Goal: Task Accomplishment & Management: Use online tool/utility

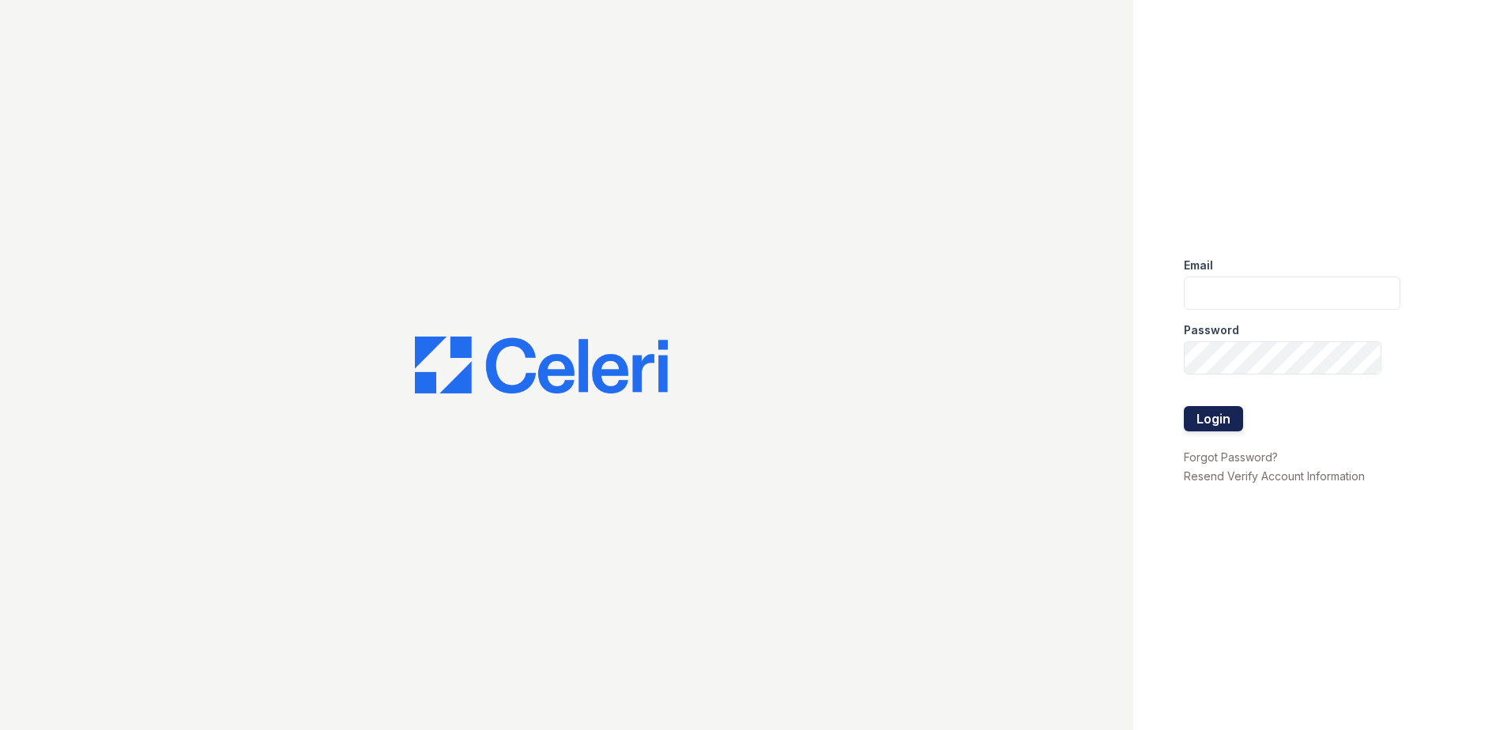
type input "mquinones@trinity-pm.com"
click at [1198, 424] on button "Login" at bounding box center [1213, 418] width 59 height 25
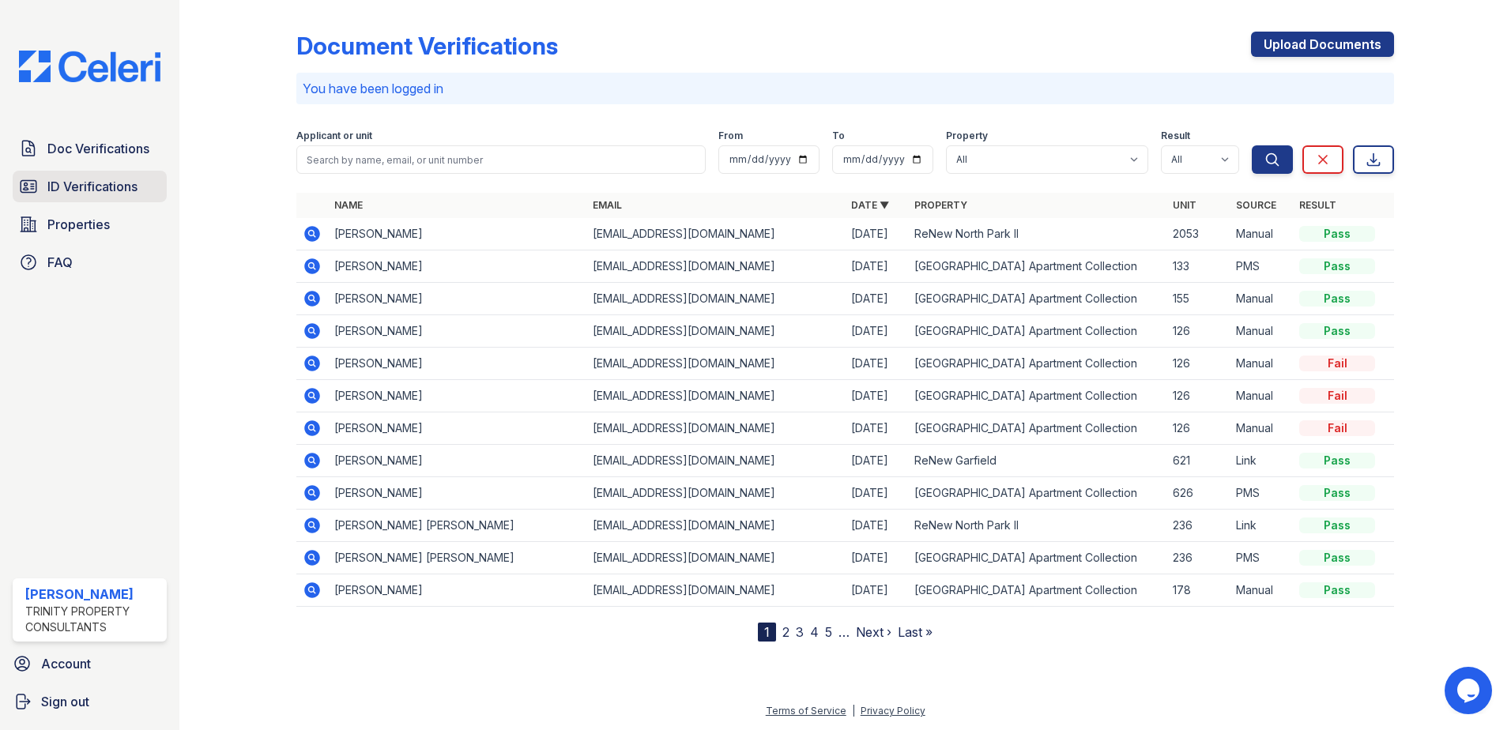
click at [127, 187] on span "ID Verifications" at bounding box center [92, 186] width 90 height 19
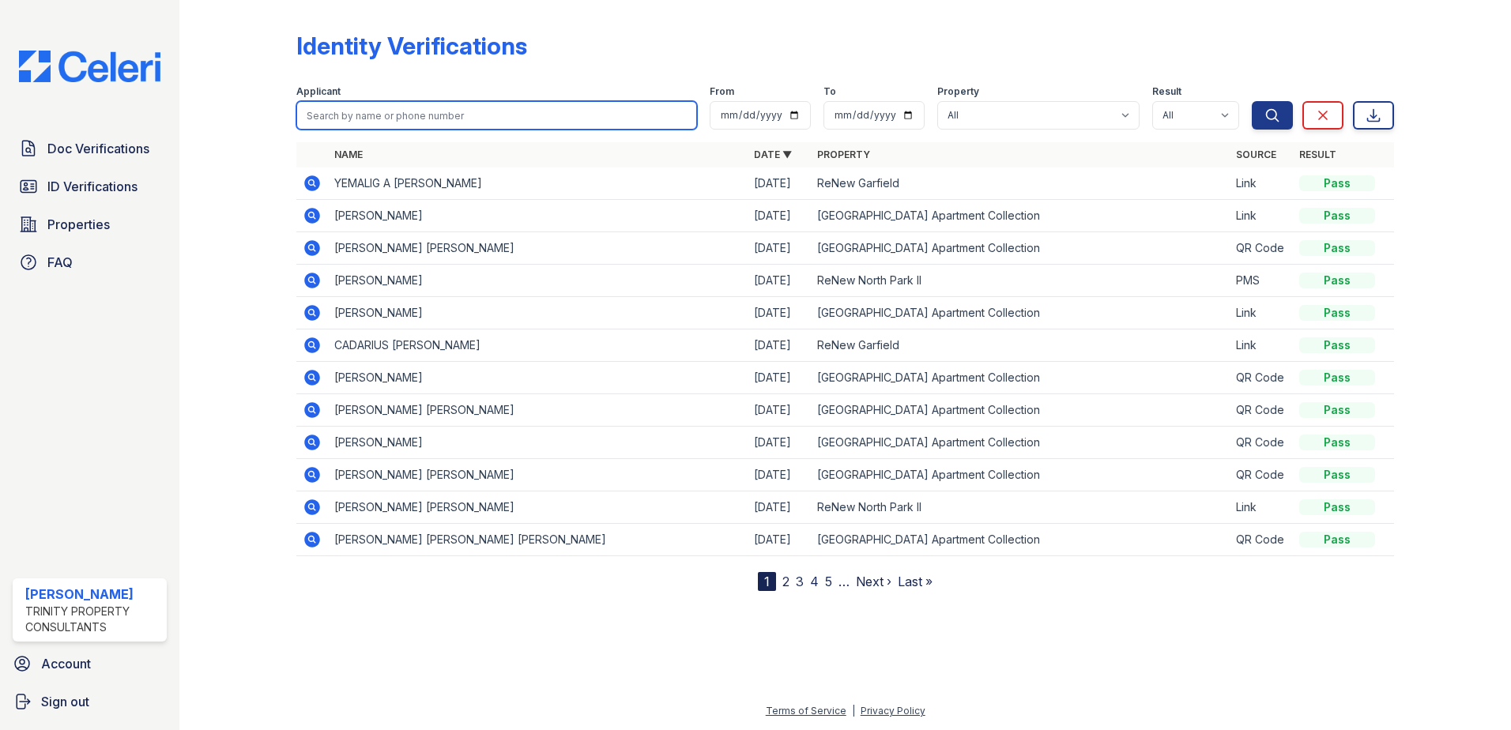
click at [404, 115] on input "search" at bounding box center [496, 115] width 401 height 28
type input "[PERSON_NAME]"
click at [1252, 101] on button "Search" at bounding box center [1272, 115] width 41 height 28
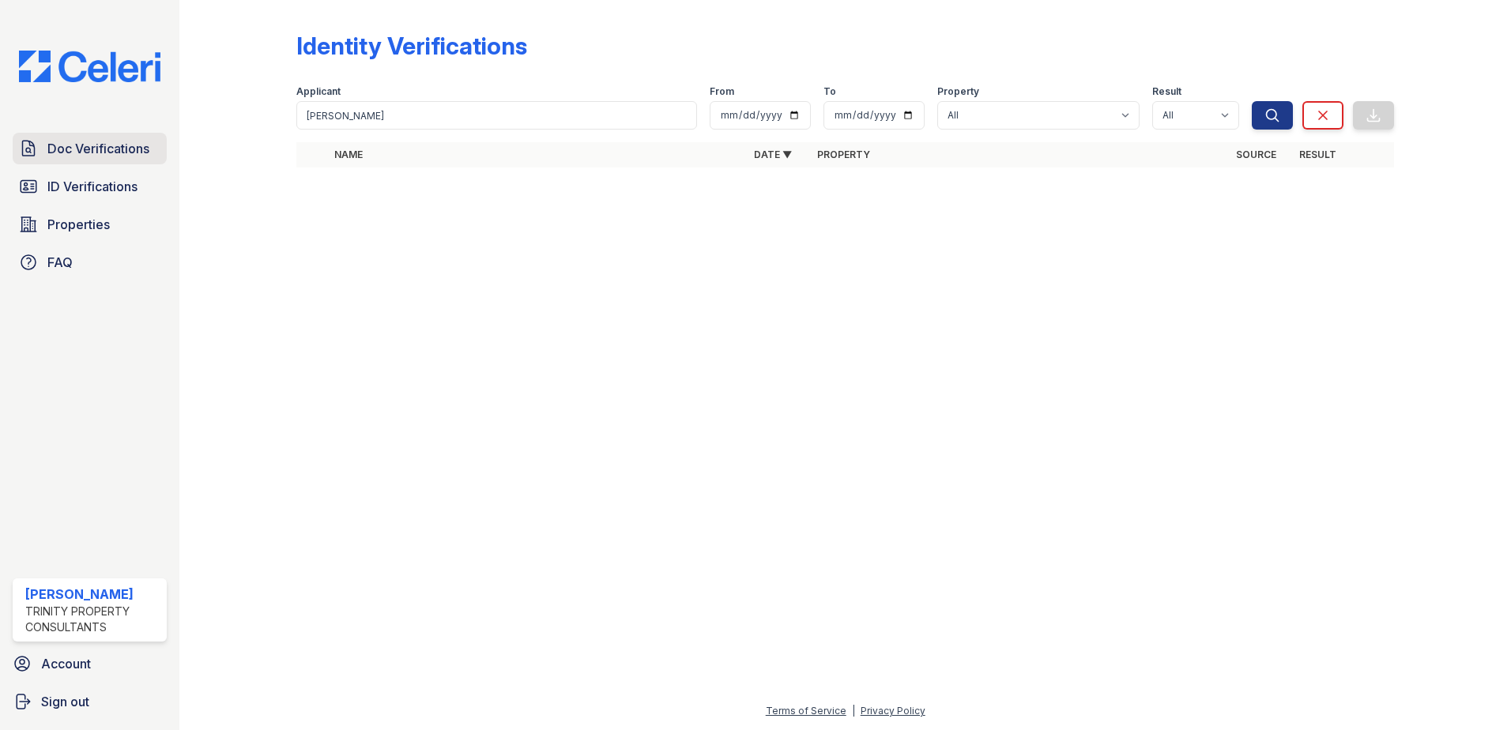
click at [123, 153] on span "Doc Verifications" at bounding box center [98, 148] width 102 height 19
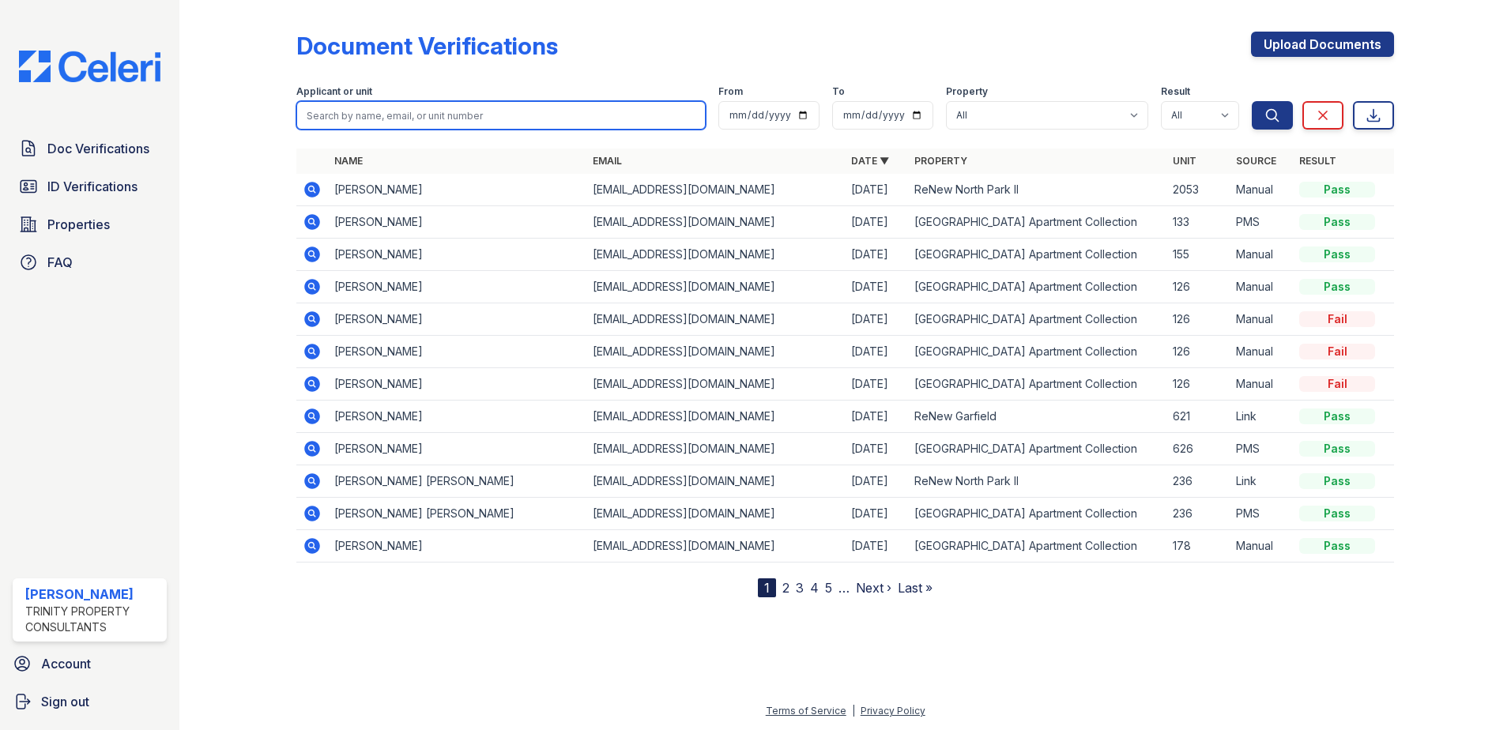
click at [445, 113] on input "search" at bounding box center [500, 115] width 409 height 28
type input "baird"
click at [1252, 101] on button "Search" at bounding box center [1272, 115] width 41 height 28
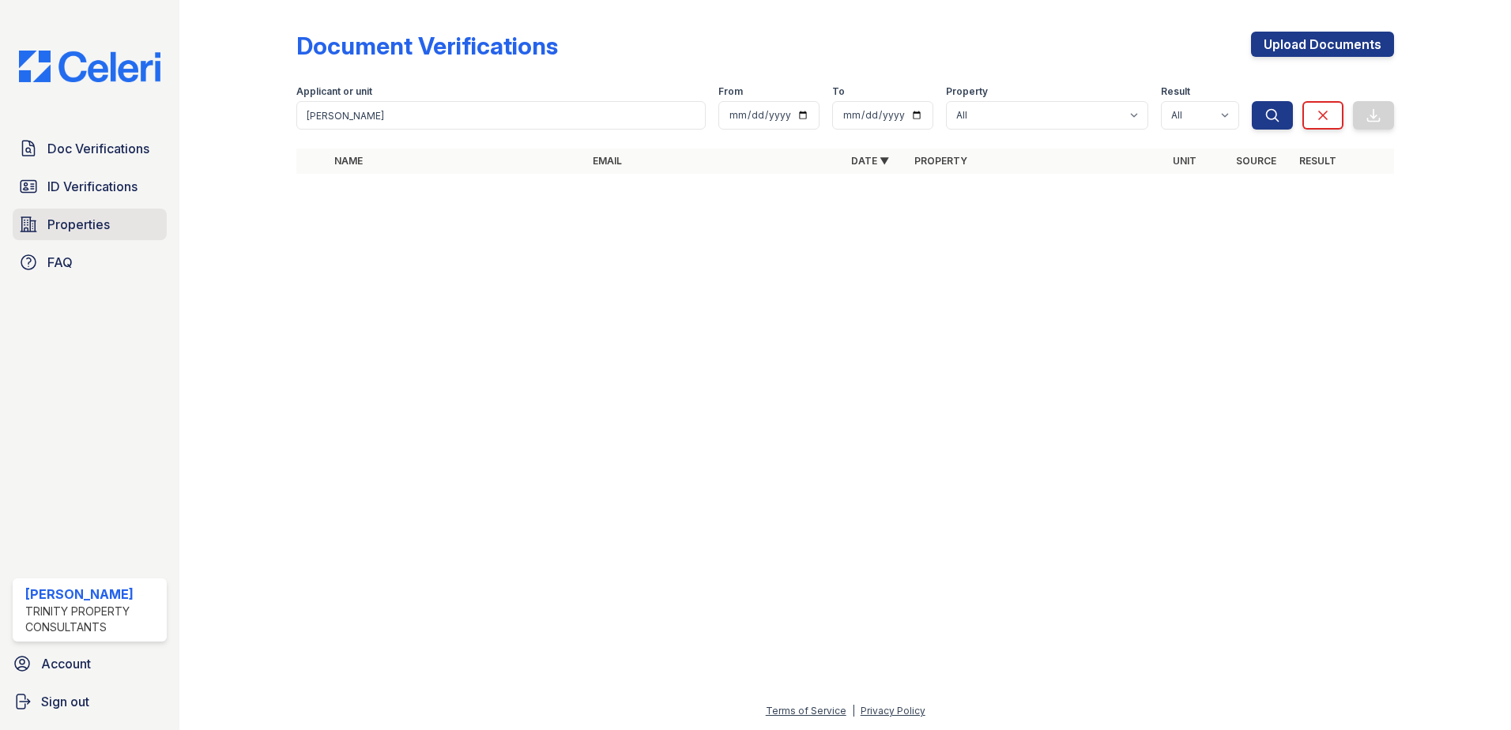
click at [75, 214] on link "Properties" at bounding box center [90, 225] width 154 height 32
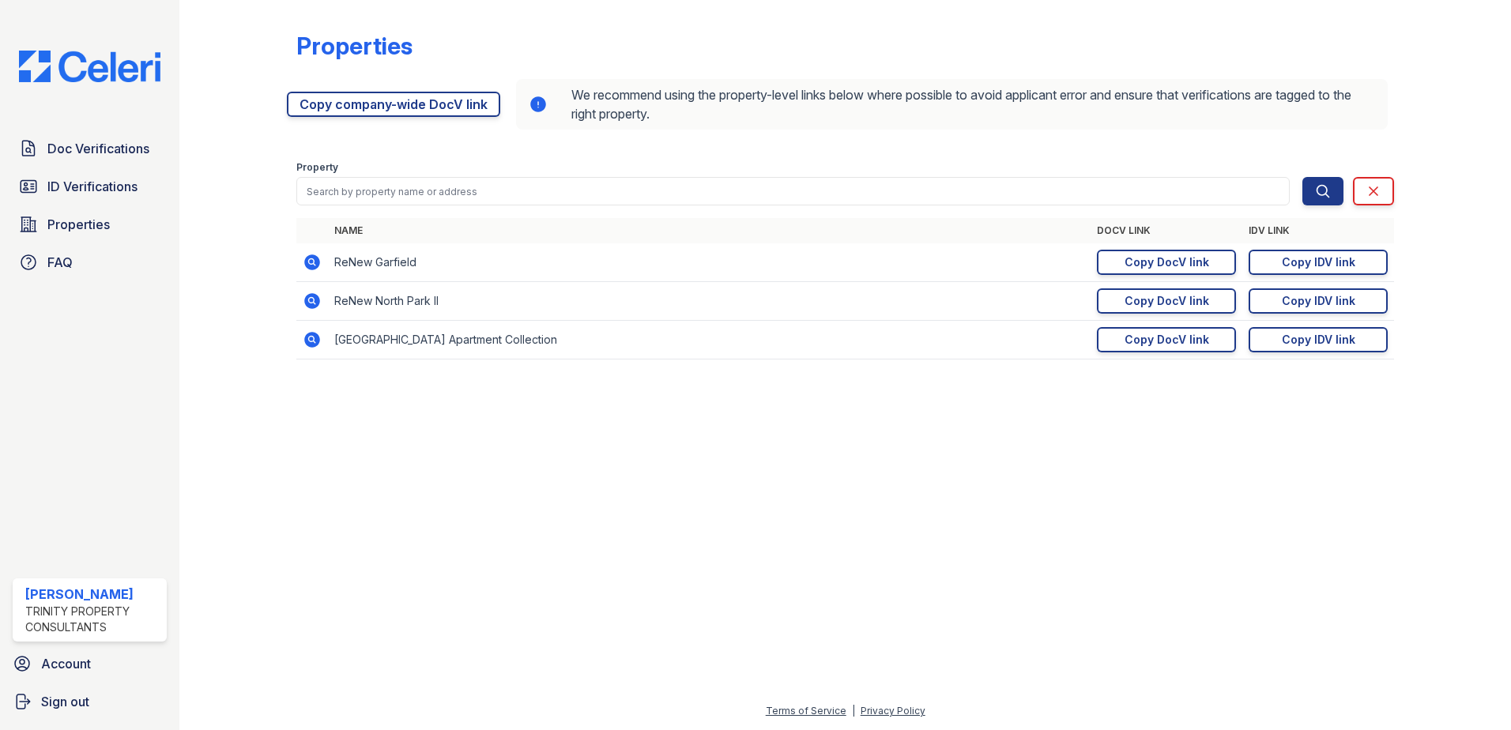
click at [451, 338] on td "ReNew North Park Apartment Collection" at bounding box center [709, 340] width 763 height 39
click at [1315, 342] on div "Copy IDV link" at bounding box center [1318, 340] width 73 height 16
click at [1179, 339] on div "Copy DocV link" at bounding box center [1167, 340] width 85 height 16
click at [97, 168] on div "Doc Verifications ID Verifications Properties FAQ" at bounding box center [89, 205] width 167 height 145
click at [103, 155] on span "Doc Verifications" at bounding box center [98, 148] width 102 height 19
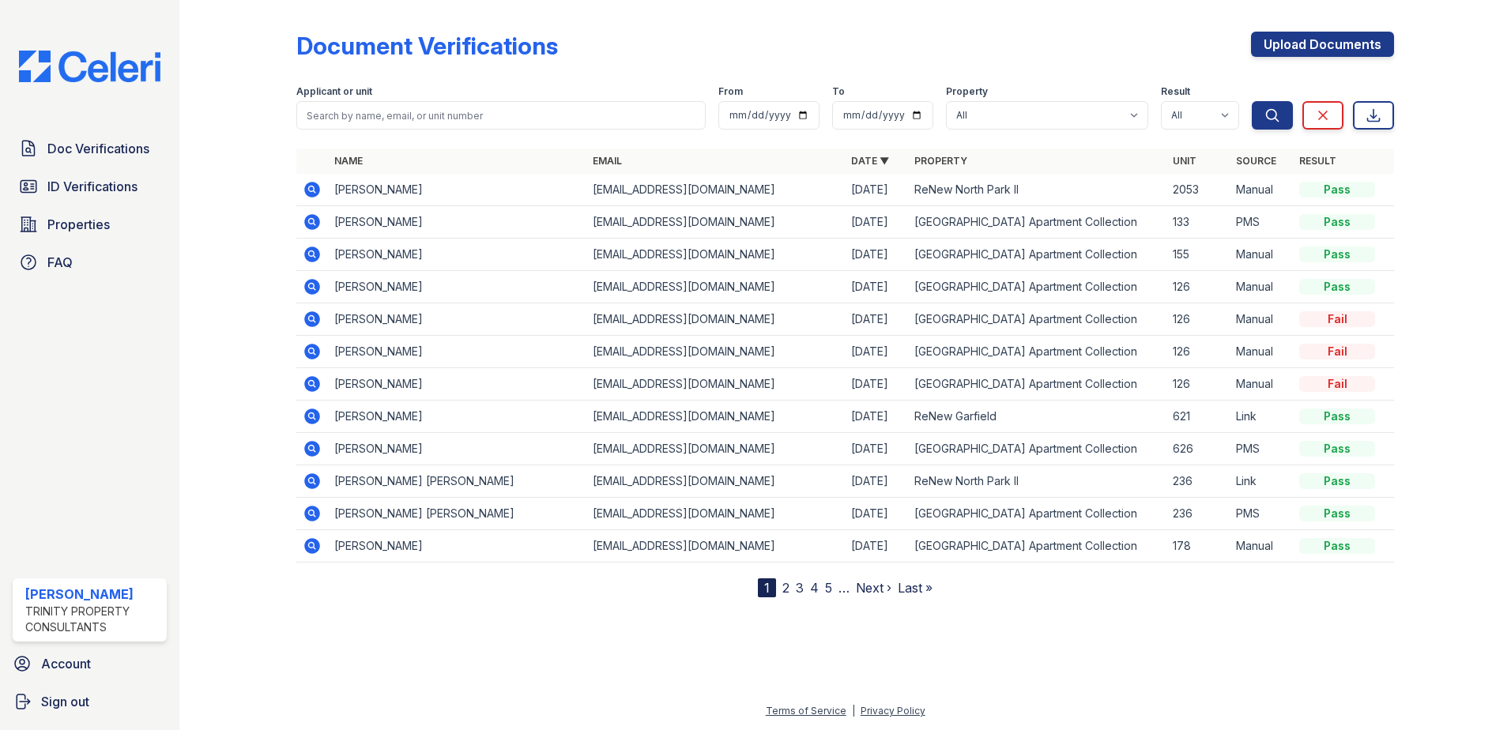
click at [364, 114] on input "search" at bounding box center [500, 115] width 409 height 28
type input "magana"
click at [1252, 101] on button "Search" at bounding box center [1272, 115] width 41 height 28
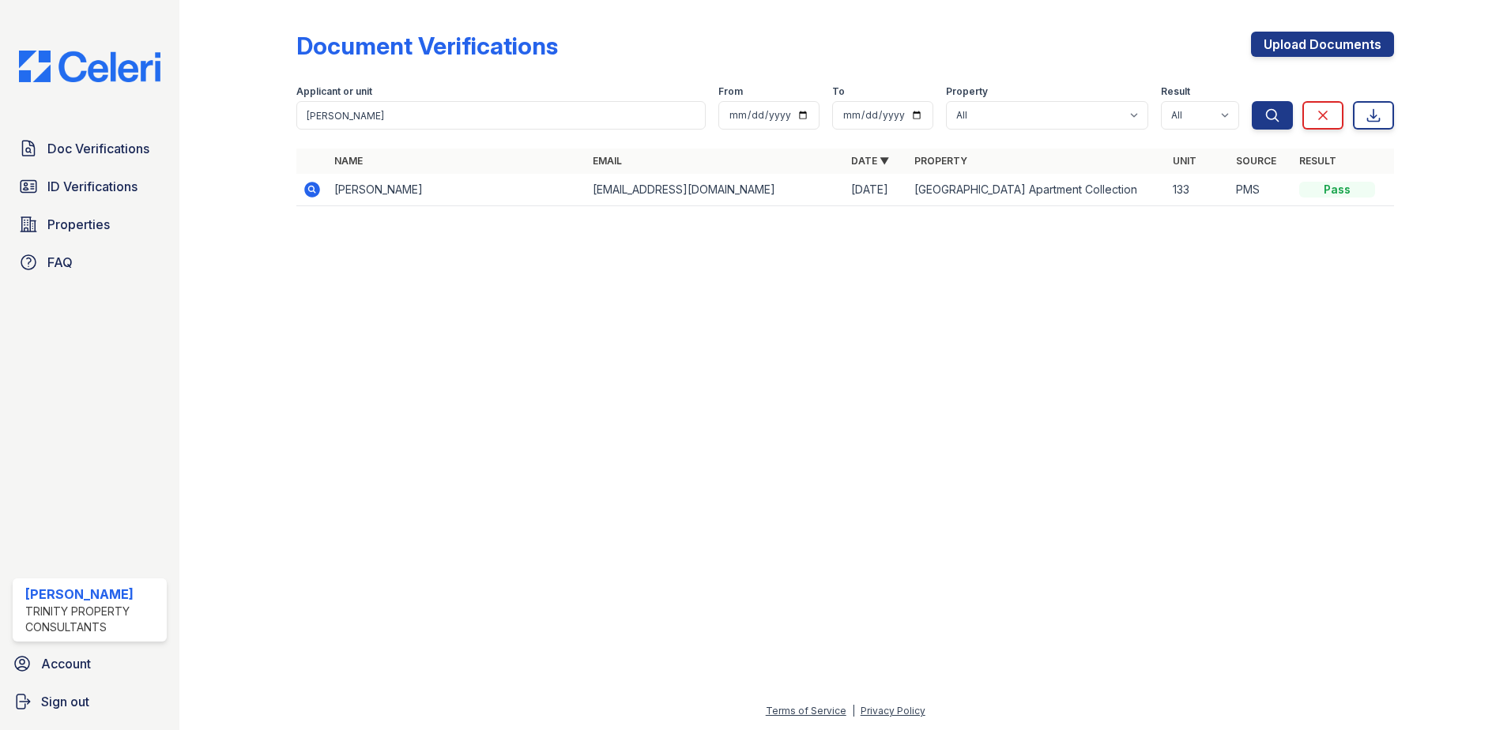
click at [311, 190] on icon at bounding box center [311, 189] width 4 height 4
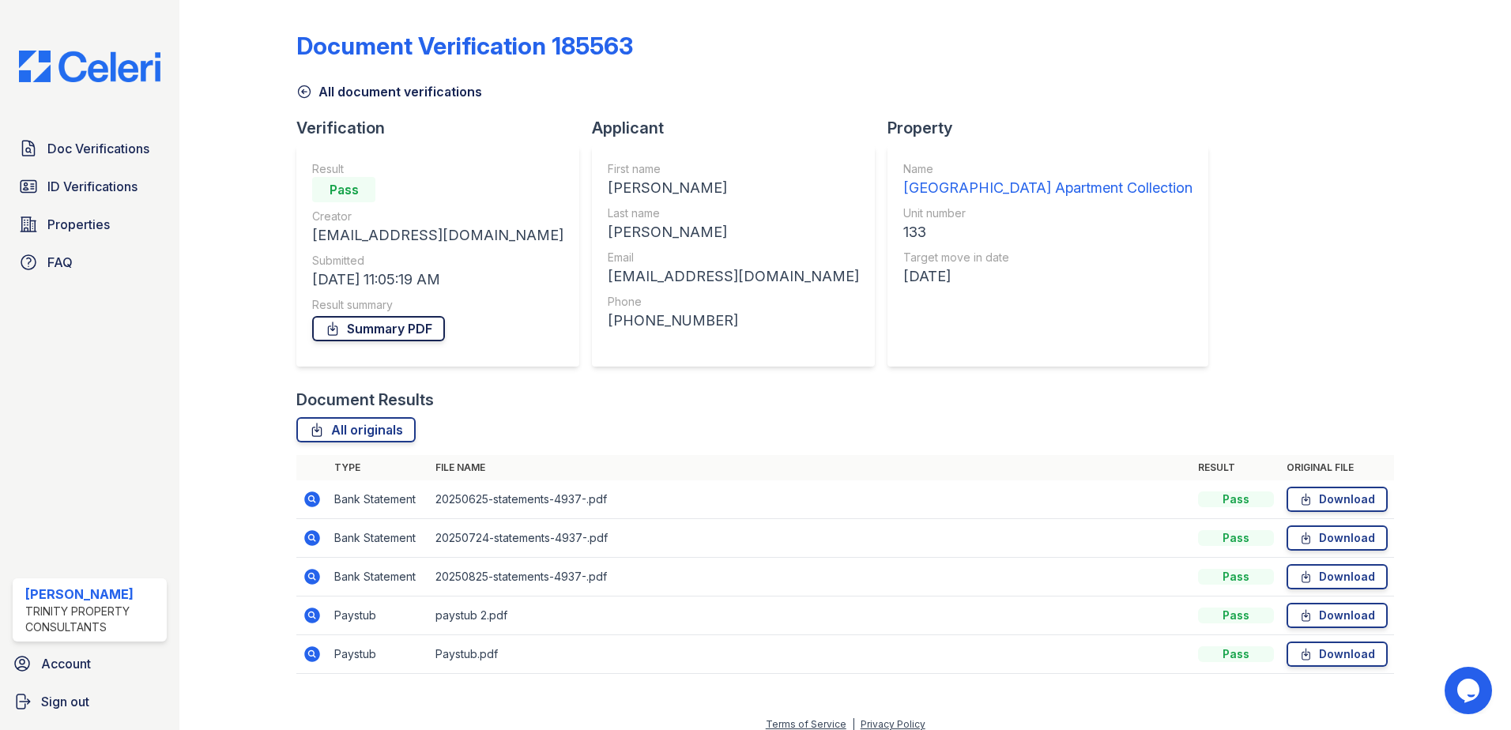
click at [380, 330] on link "Summary PDF" at bounding box center [378, 328] width 133 height 25
click at [113, 166] on div "Doc Verifications ID Verifications Properties FAQ" at bounding box center [89, 205] width 167 height 145
click at [111, 190] on span "ID Verifications" at bounding box center [92, 186] width 90 height 19
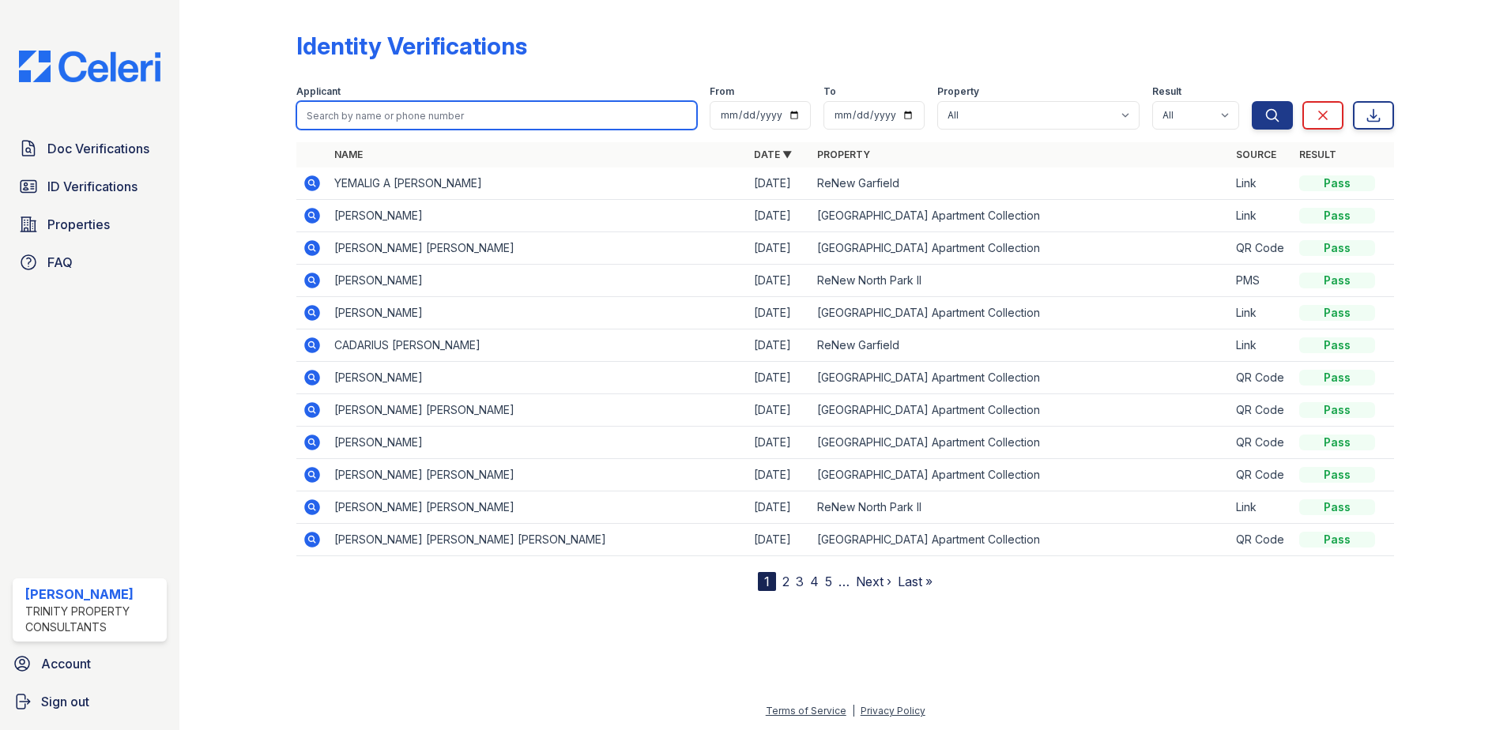
click at [459, 111] on input "search" at bounding box center [496, 115] width 401 height 28
type input "magana"
click at [1252, 101] on button "Search" at bounding box center [1272, 115] width 41 height 28
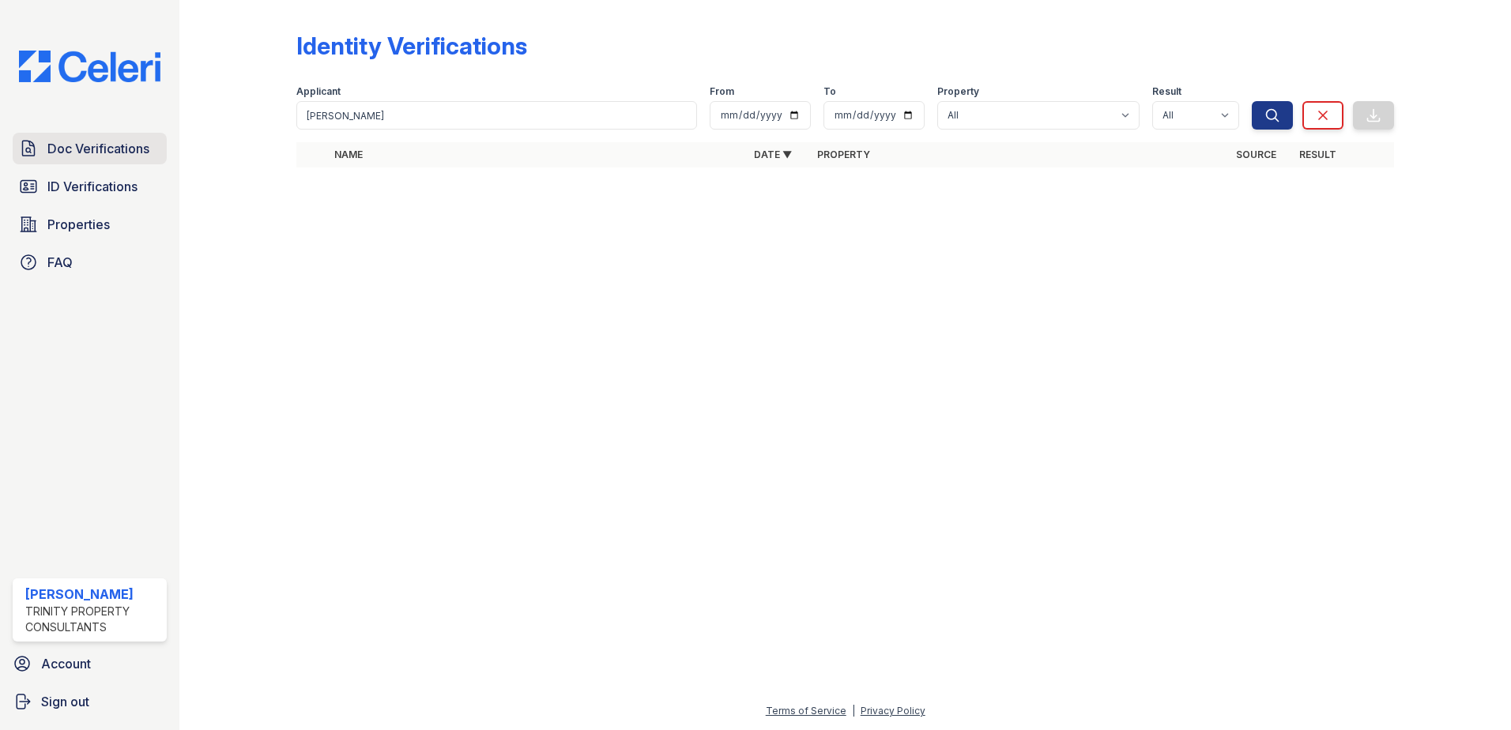
click at [83, 141] on span "Doc Verifications" at bounding box center [98, 148] width 102 height 19
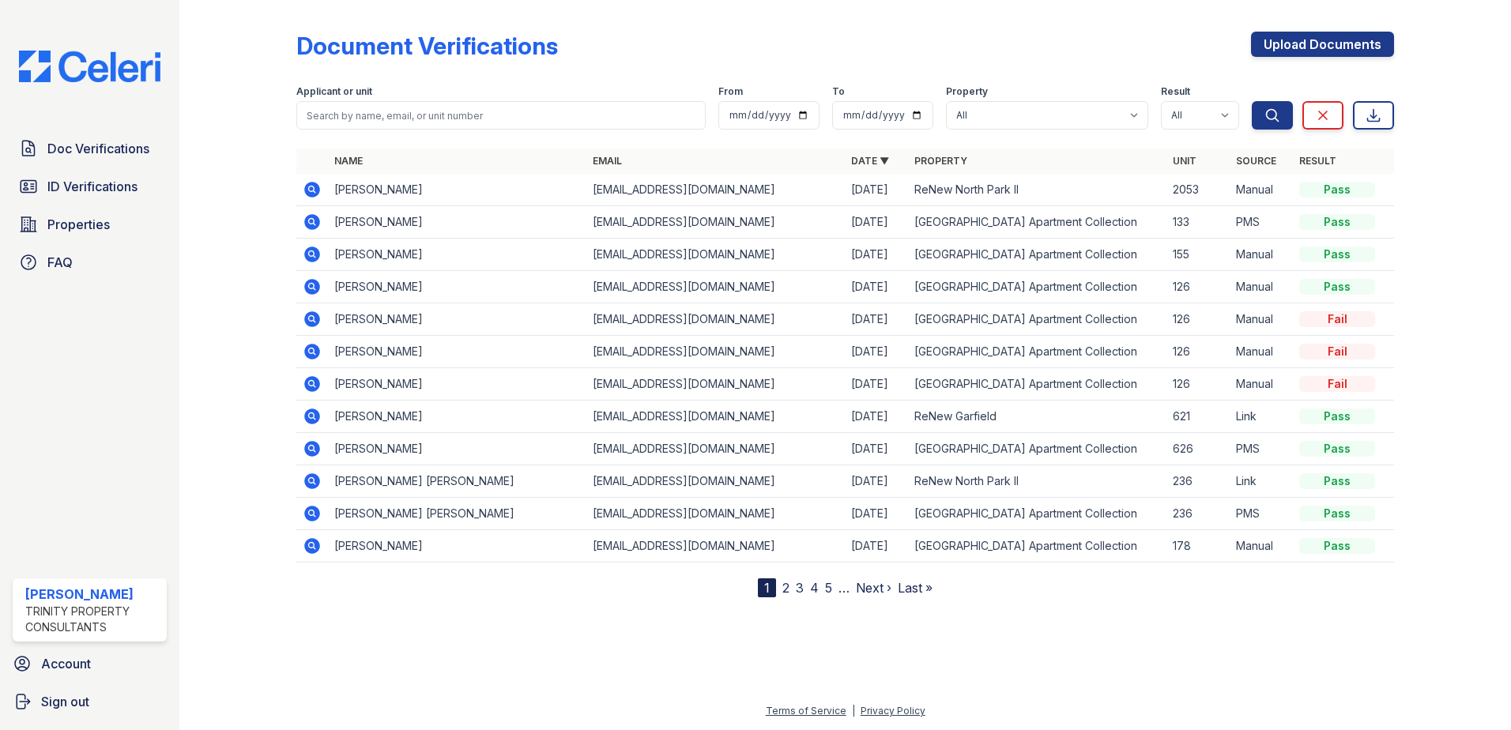
click at [307, 217] on icon at bounding box center [312, 222] width 19 height 19
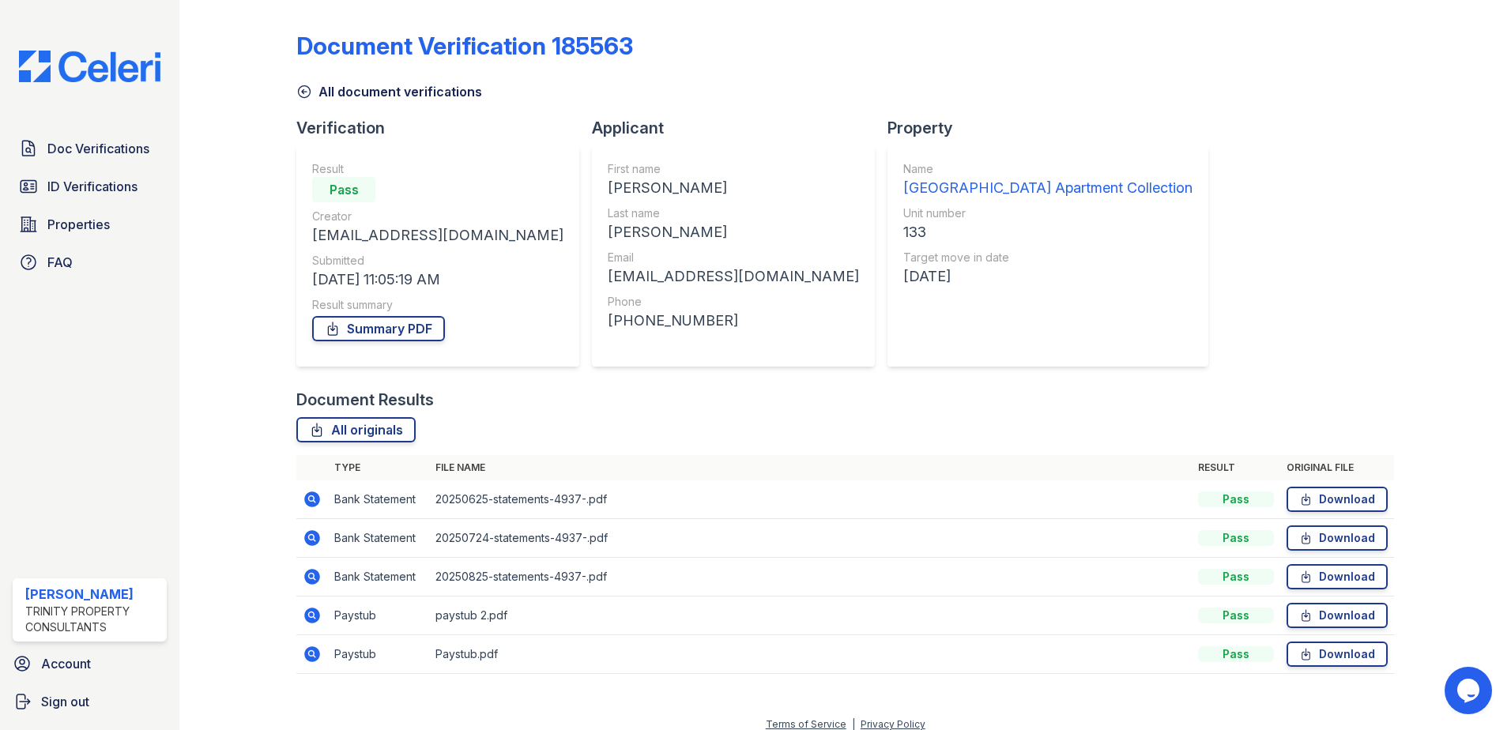
click at [309, 619] on icon at bounding box center [312, 616] width 16 height 16
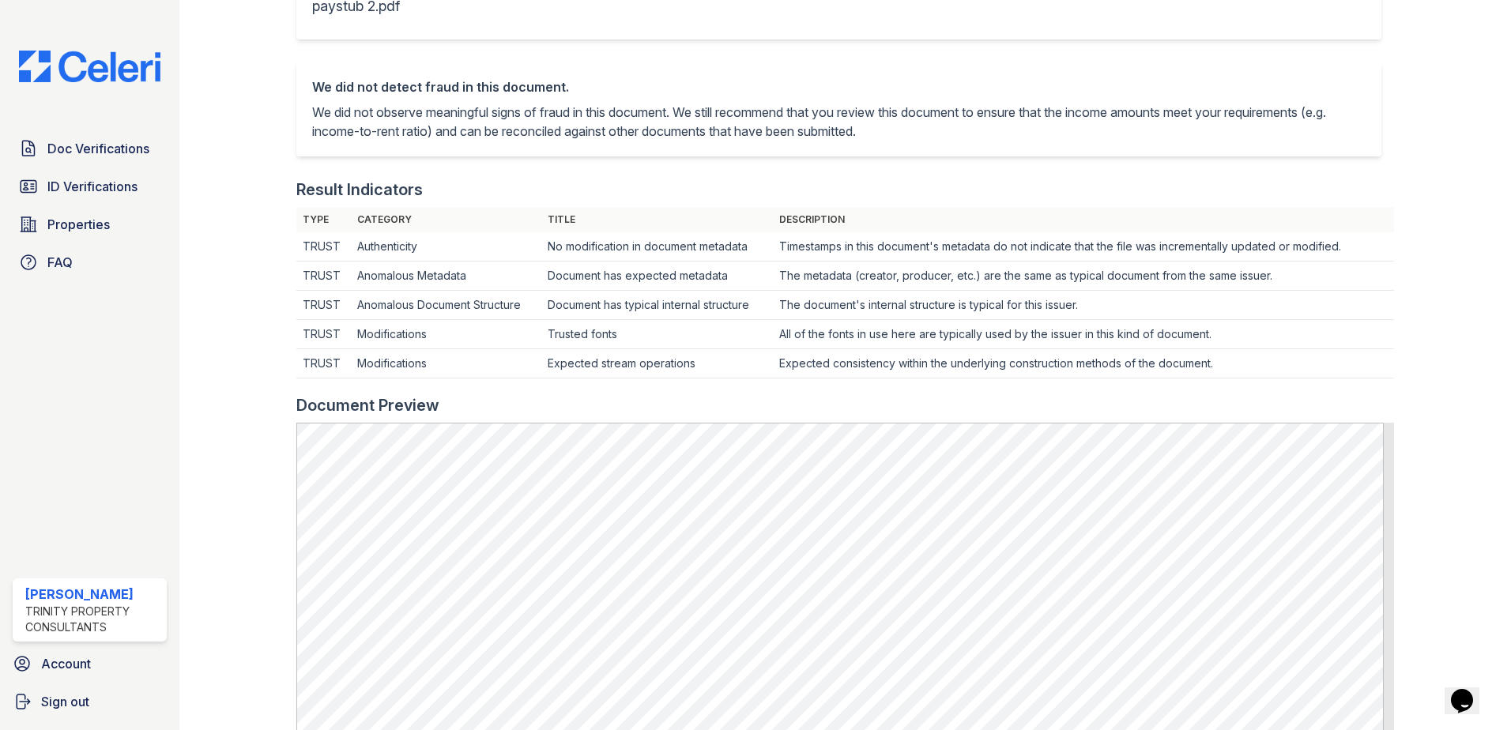
scroll to position [316, 0]
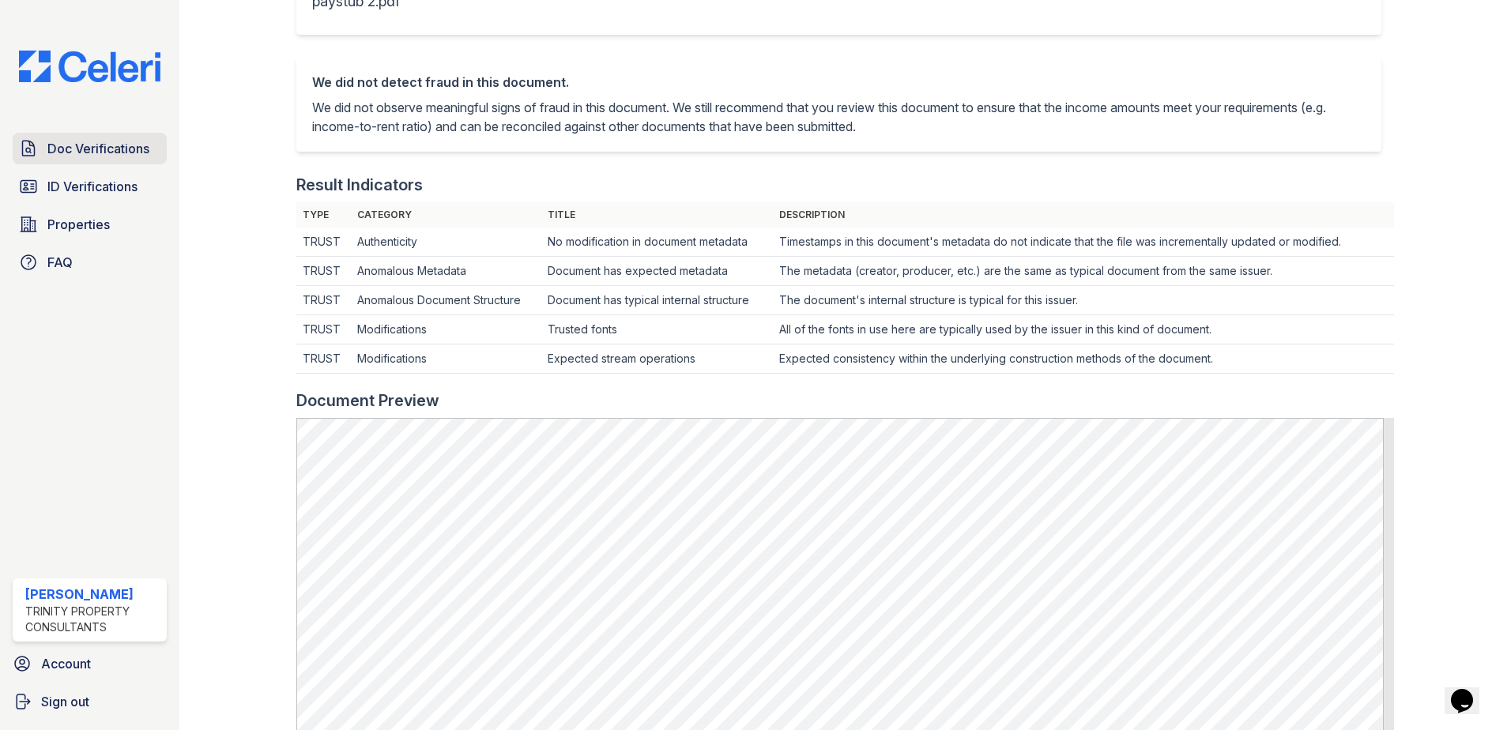
click at [90, 144] on span "Doc Verifications" at bounding box center [98, 148] width 102 height 19
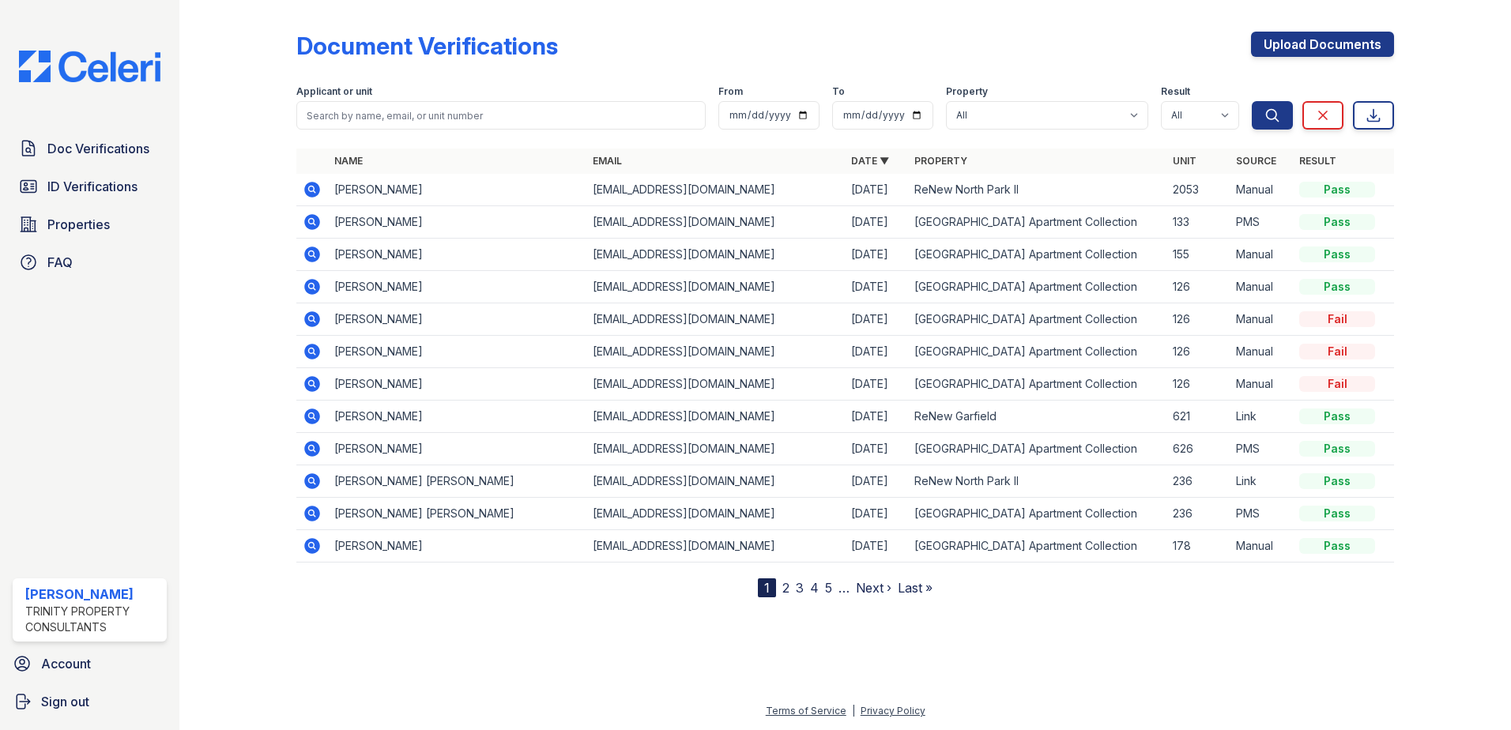
click at [312, 224] on icon at bounding box center [312, 222] width 19 height 19
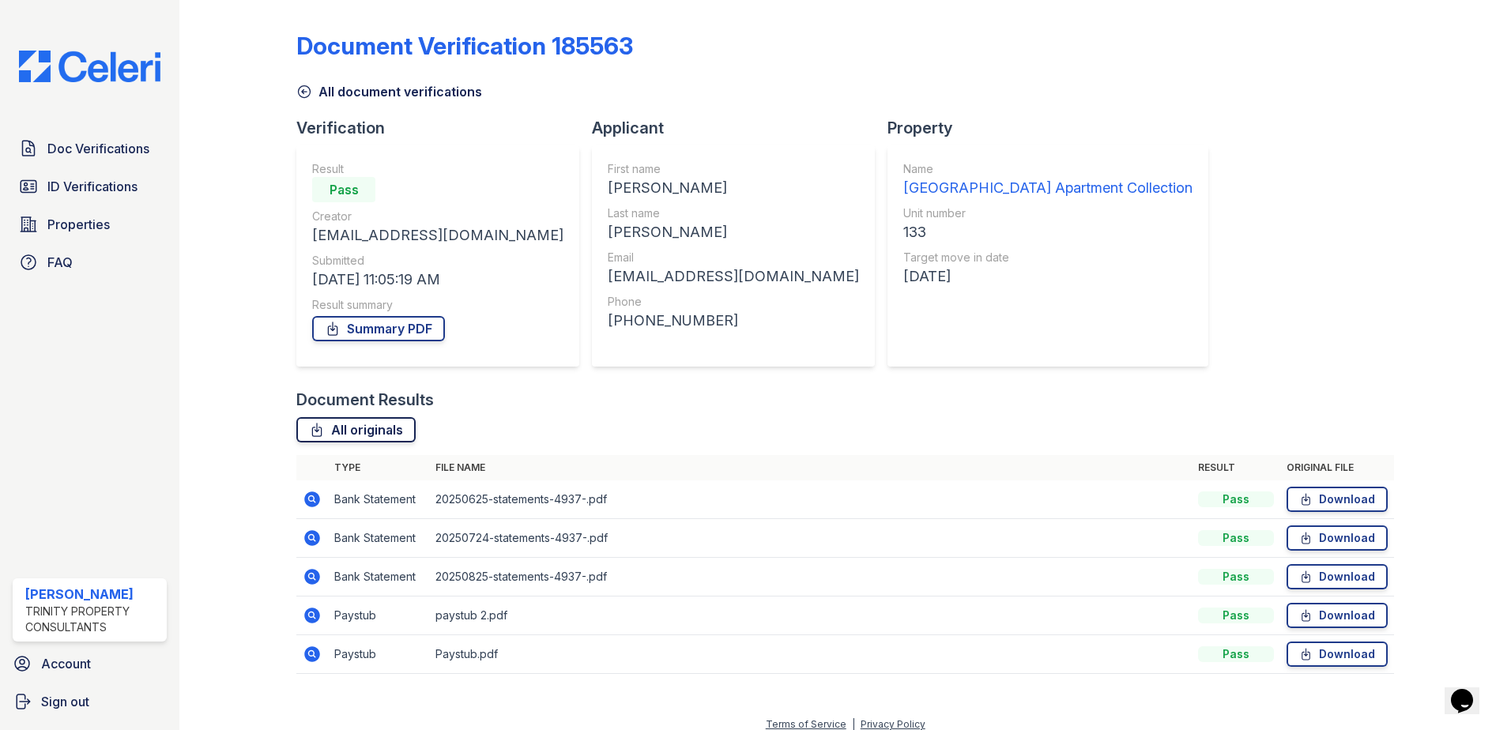
click at [388, 433] on link "All originals" at bounding box center [355, 429] width 119 height 25
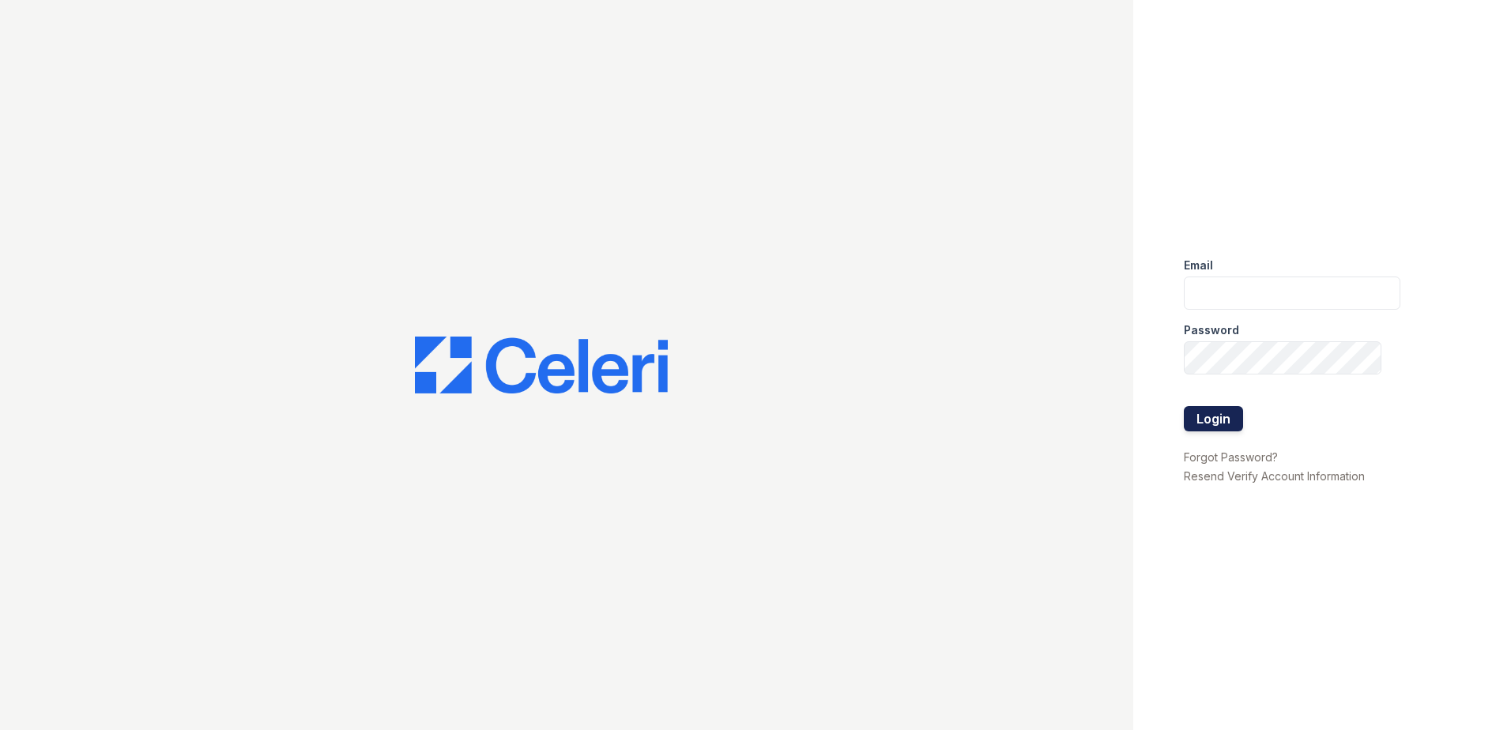
type input "[EMAIL_ADDRESS][DOMAIN_NAME]"
click at [1210, 419] on button "Login" at bounding box center [1213, 418] width 59 height 25
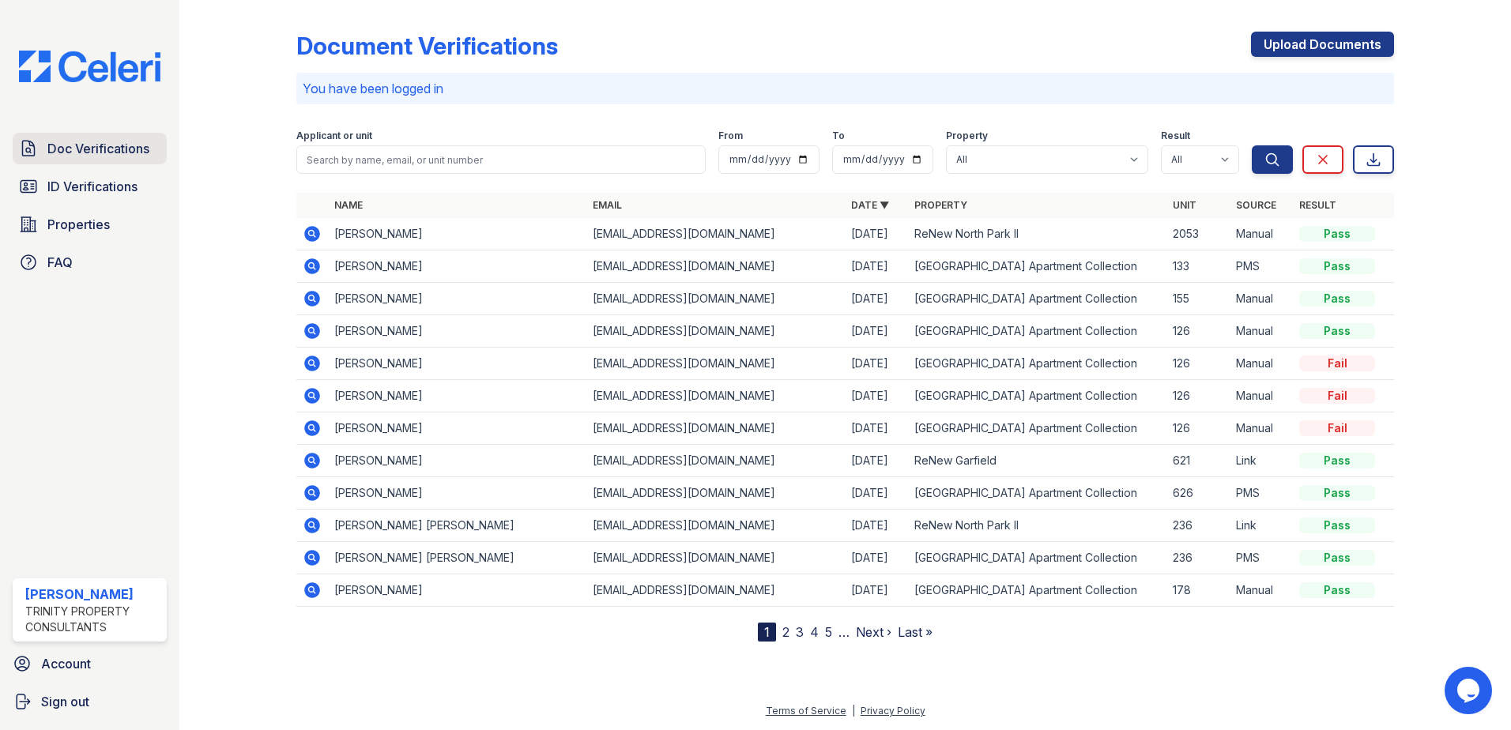
click at [115, 145] on span "Doc Verifications" at bounding box center [98, 148] width 102 height 19
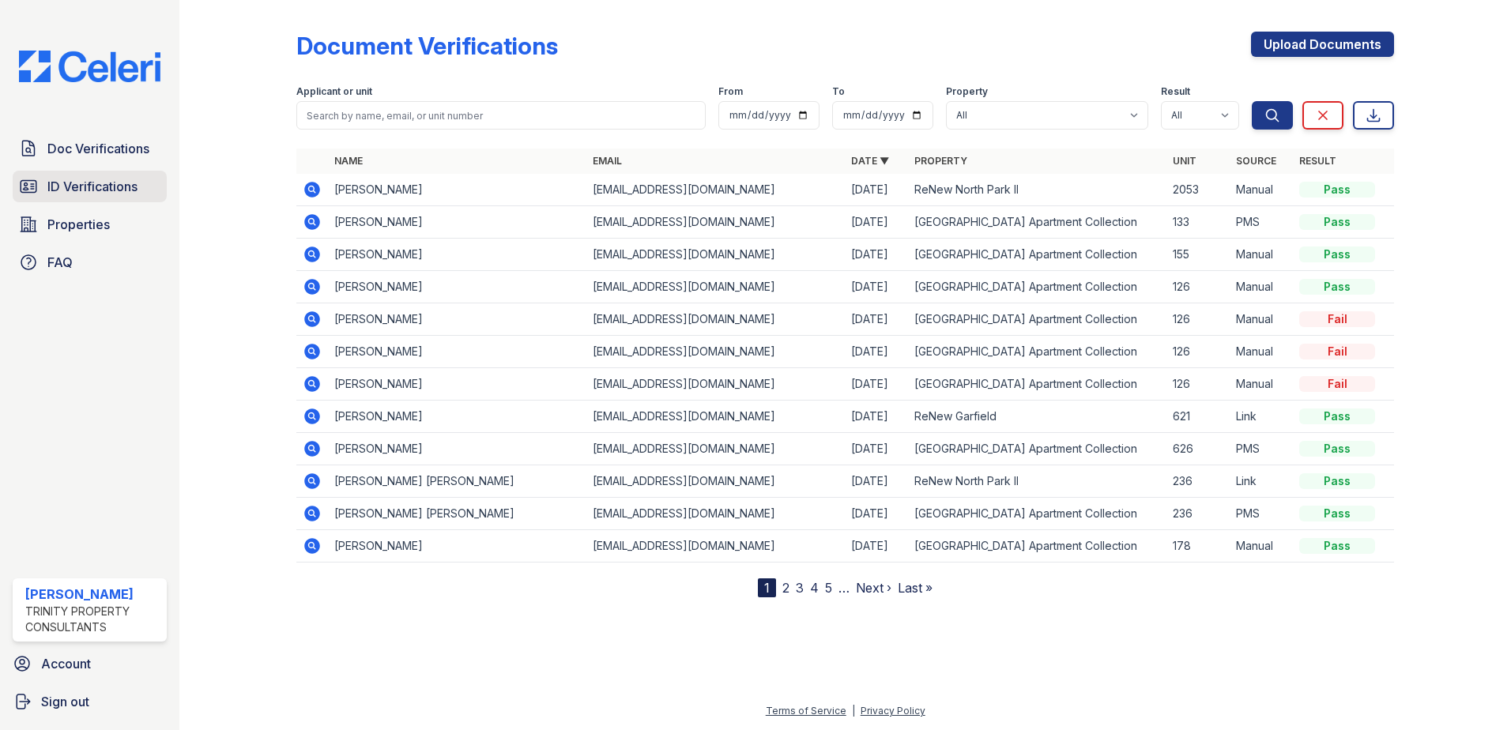
click at [108, 188] on span "ID Verifications" at bounding box center [92, 186] width 90 height 19
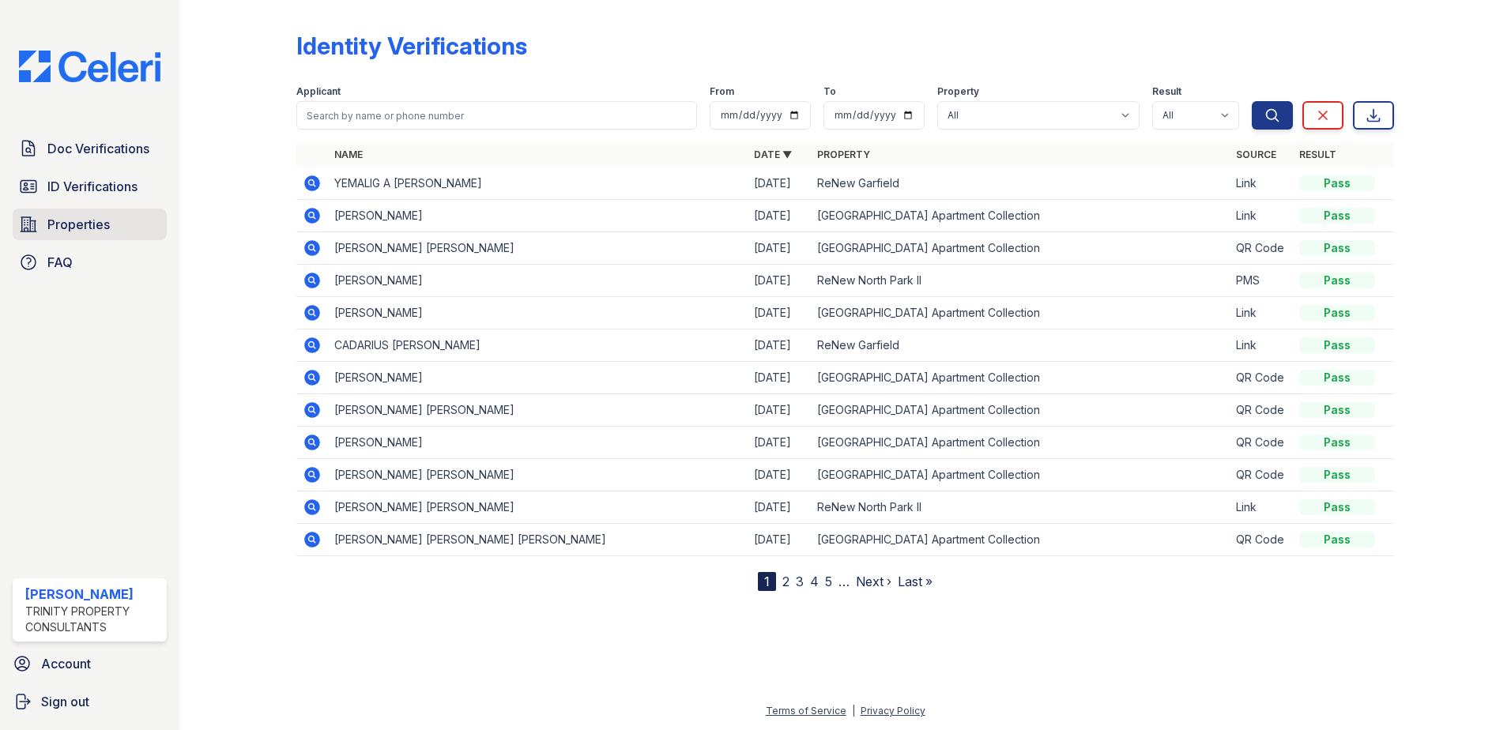
click at [102, 213] on link "Properties" at bounding box center [90, 225] width 154 height 32
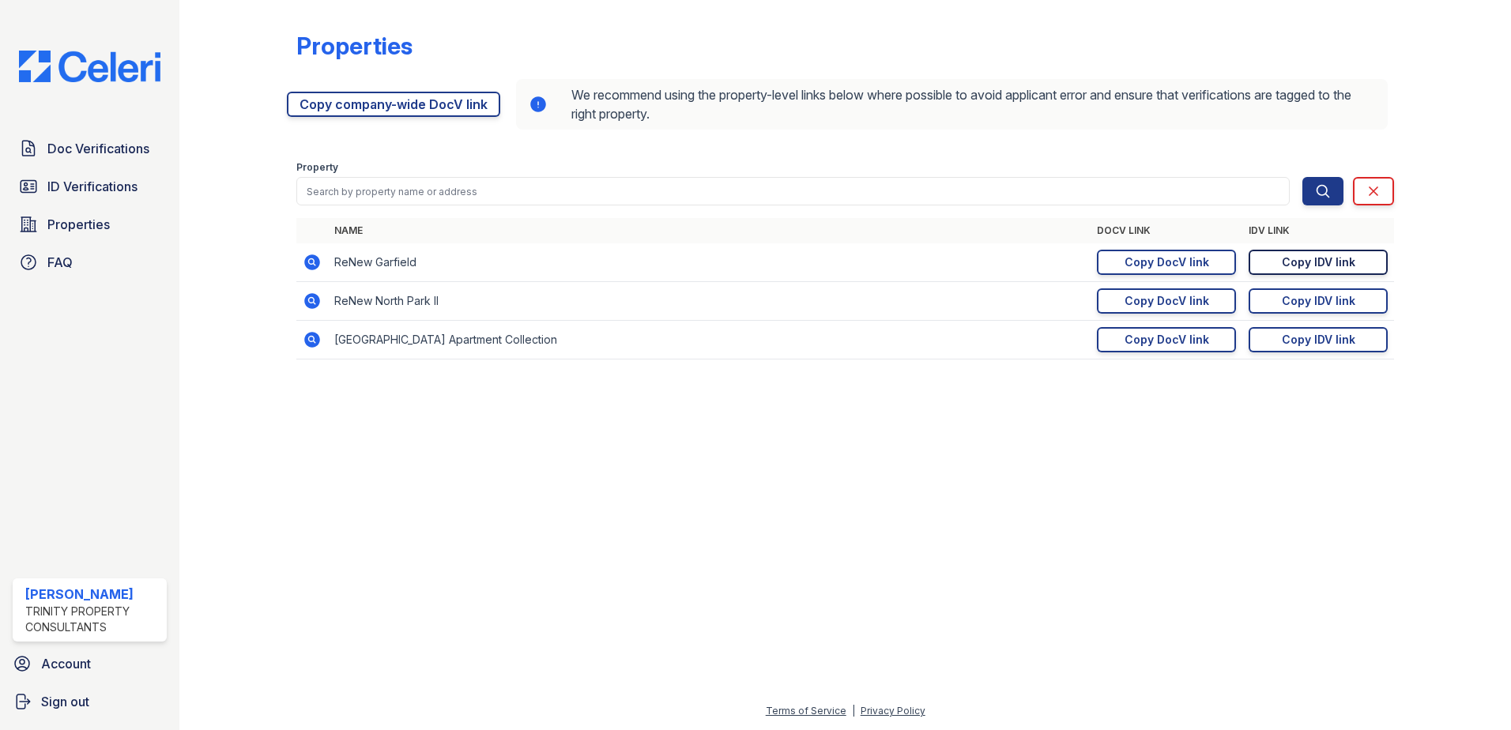
click at [1291, 256] on div "Copy IDV link" at bounding box center [1318, 262] width 73 height 16
